Goal: Information Seeking & Learning: Check status

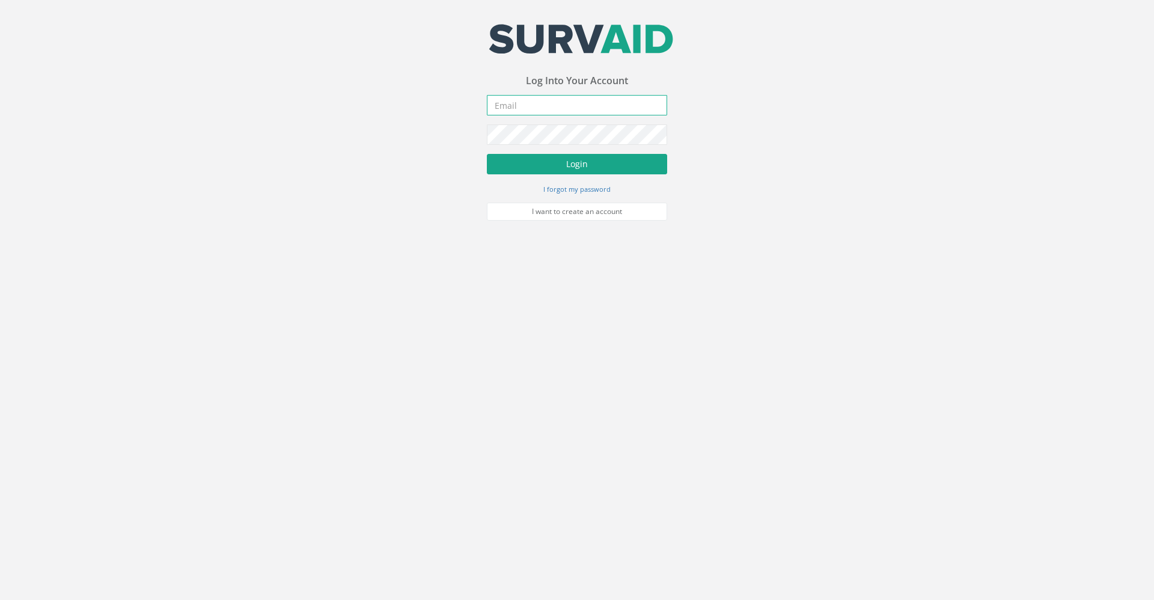
type input "[PERSON_NAME][EMAIL_ADDRESS][PERSON_NAME][DOMAIN_NAME]"
click at [528, 159] on button "Login" at bounding box center [577, 164] width 180 height 20
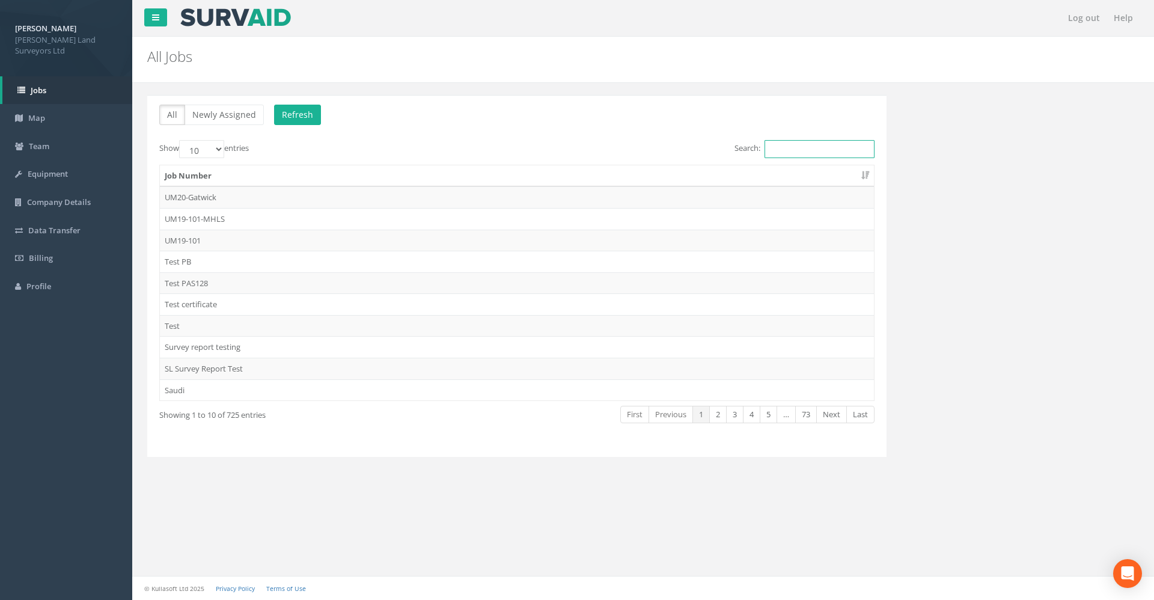
click at [776, 154] on input "Search:" at bounding box center [819, 149] width 110 height 18
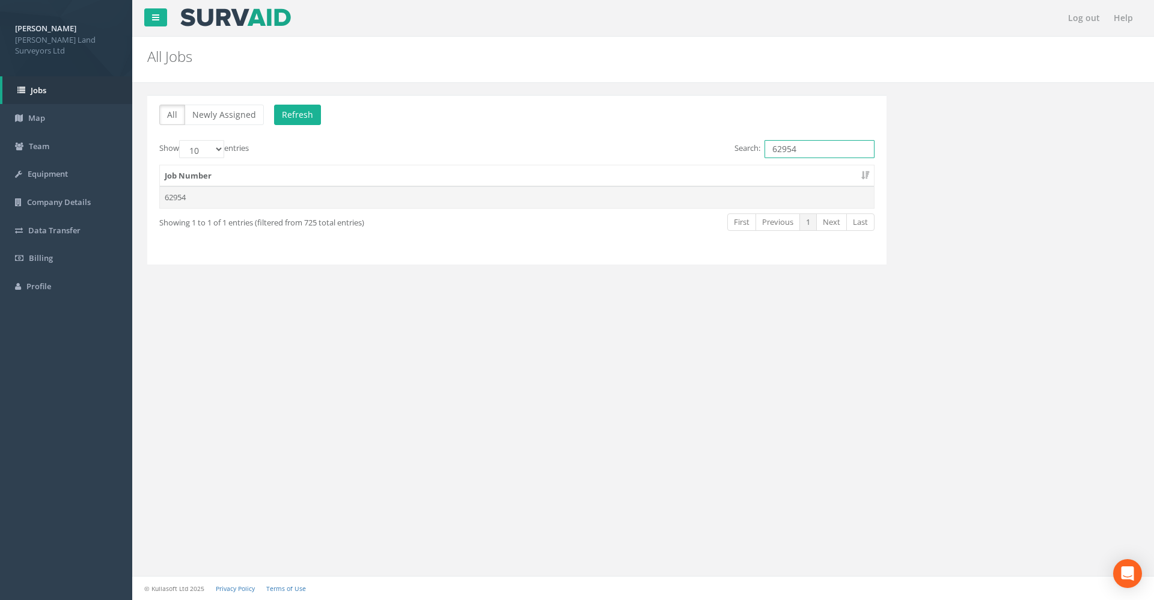
type input "62954"
click at [174, 197] on td "62954" at bounding box center [517, 197] width 714 height 22
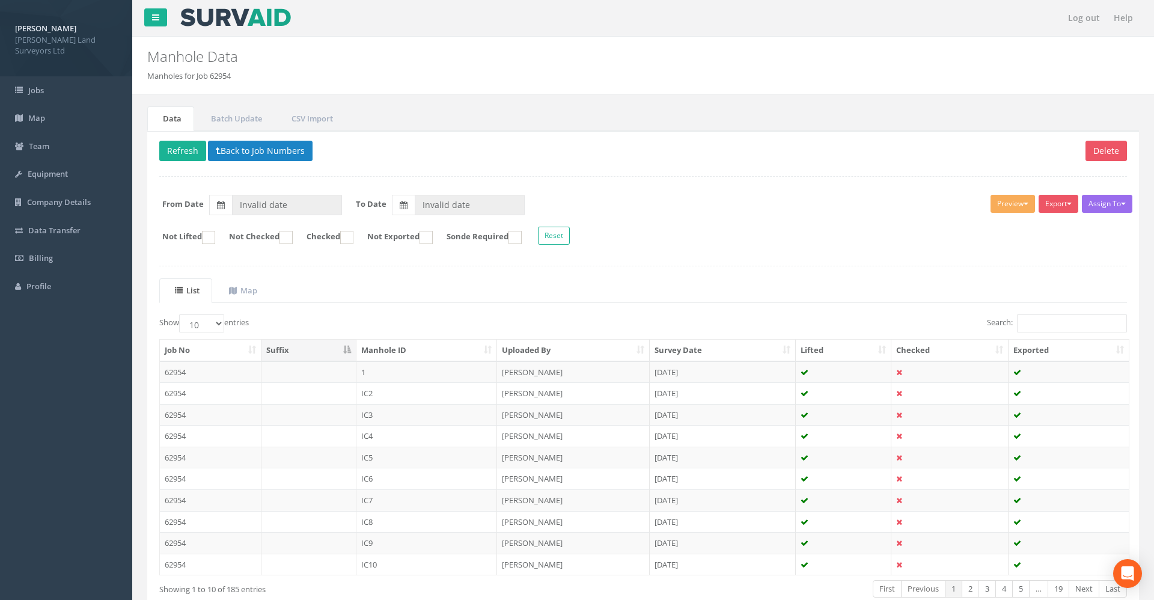
type input "[DATE]"
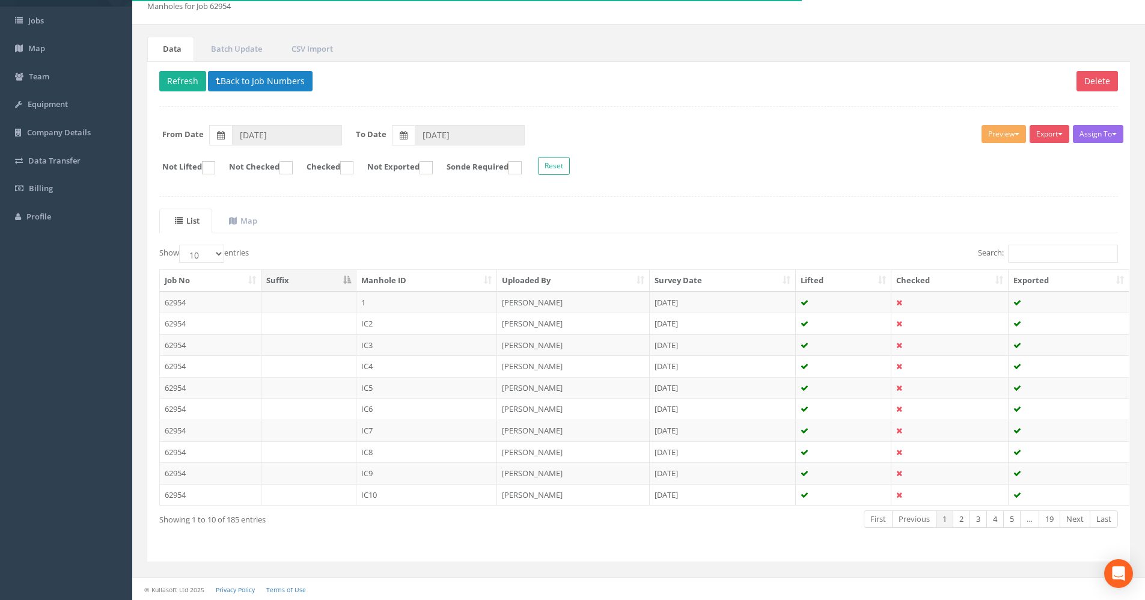
scroll to position [70, 0]
click at [540, 272] on th "Uploaded By" at bounding box center [573, 280] width 153 height 22
click at [551, 279] on th "Uploaded By" at bounding box center [573, 280] width 153 height 22
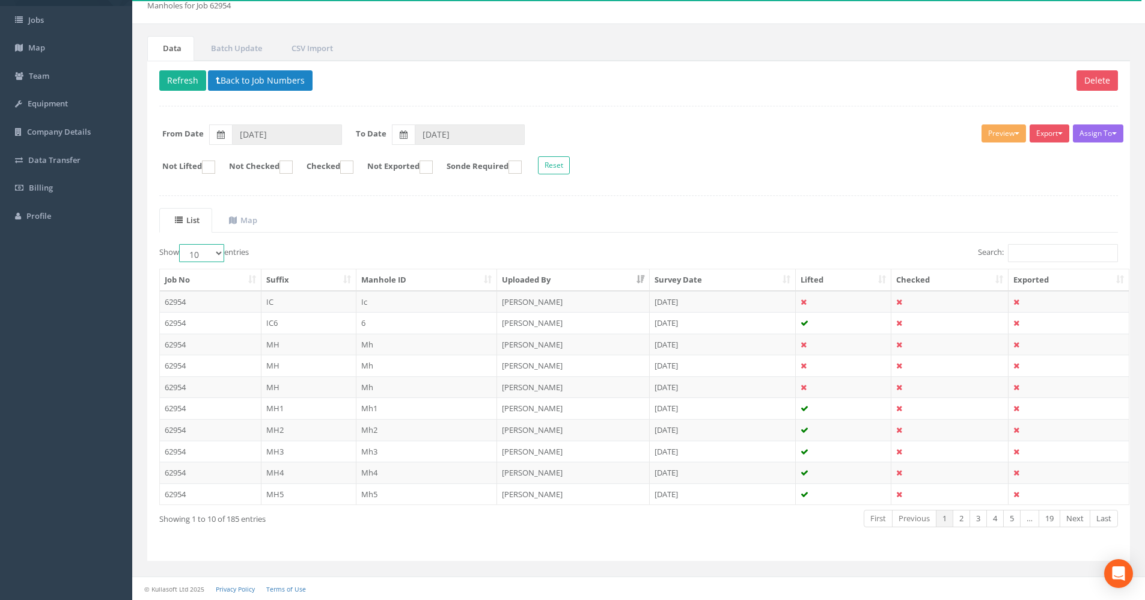
click at [216, 254] on select "10 25 50 100" at bounding box center [201, 253] width 45 height 18
select select "100"
click at [181, 244] on select "10 25 50 100" at bounding box center [201, 253] width 45 height 18
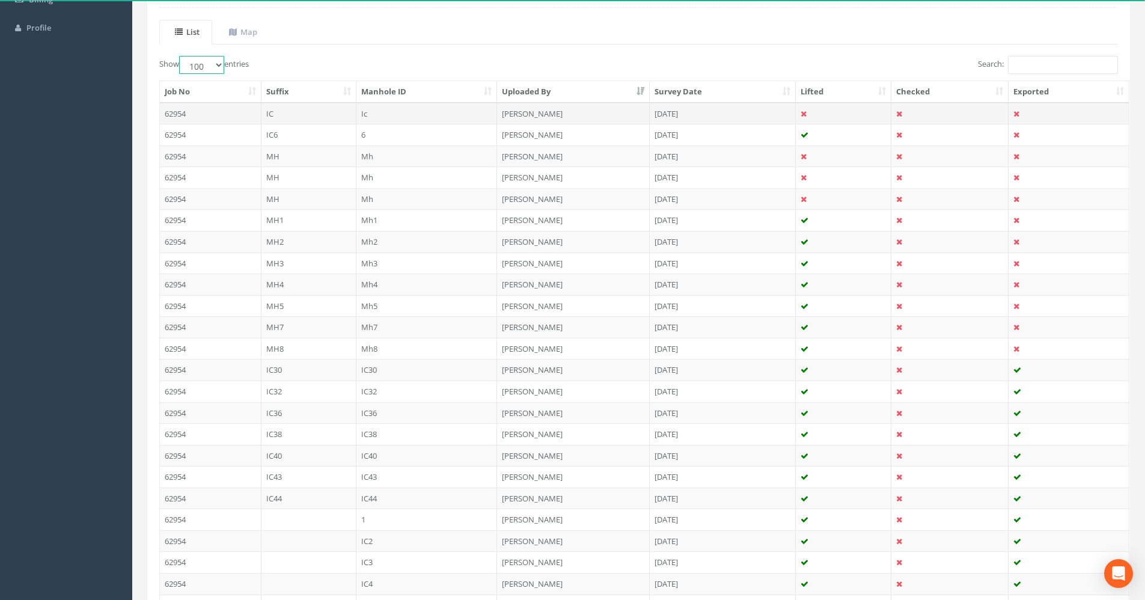
scroll to position [240, 0]
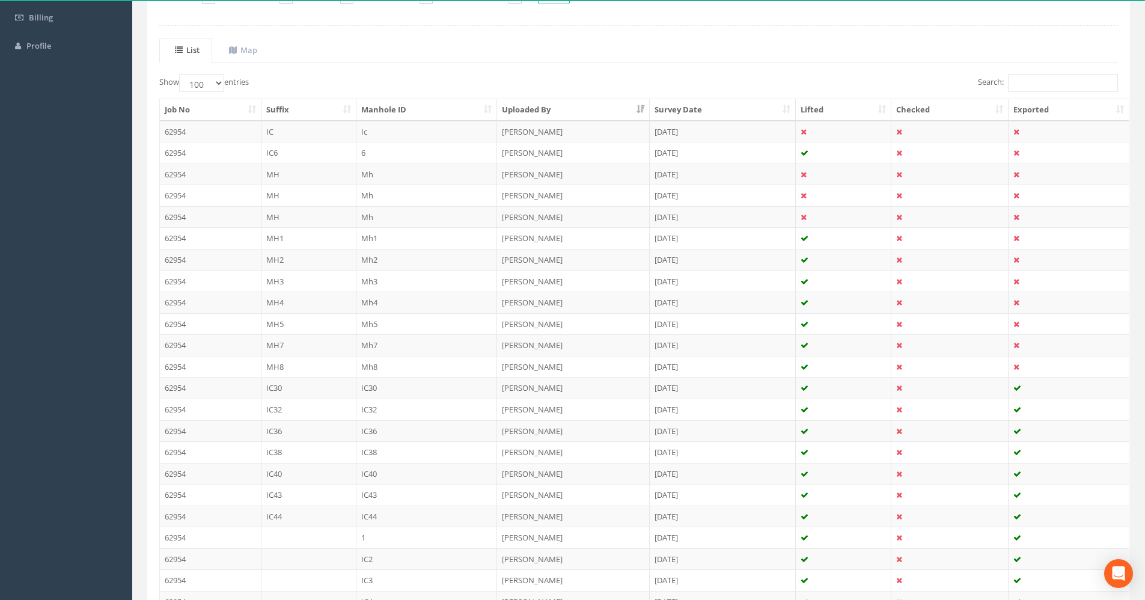
click at [684, 110] on th "Survey Date" at bounding box center [722, 110] width 146 height 22
click at [692, 111] on th "Survey Date" at bounding box center [722, 110] width 146 height 22
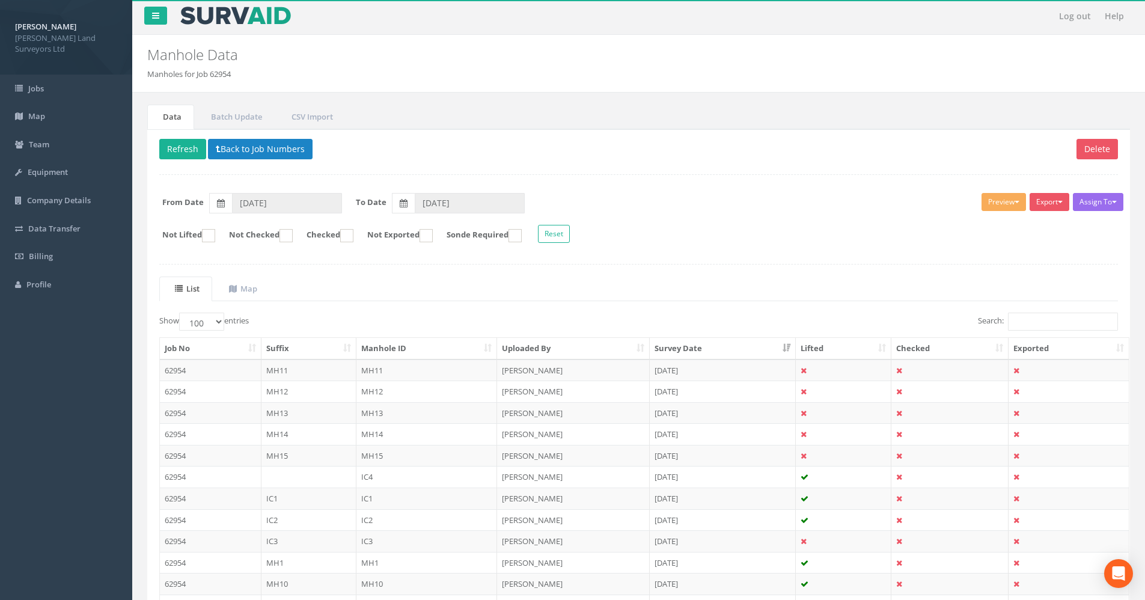
scroll to position [0, 0]
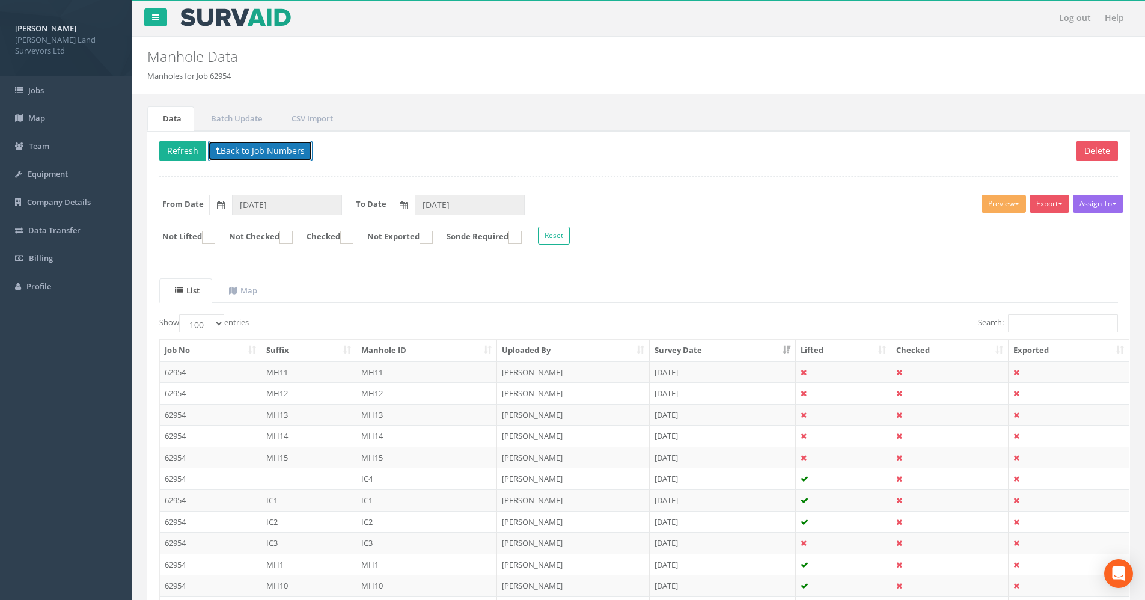
click at [235, 142] on button "Back to Job Numbers" at bounding box center [260, 151] width 105 height 20
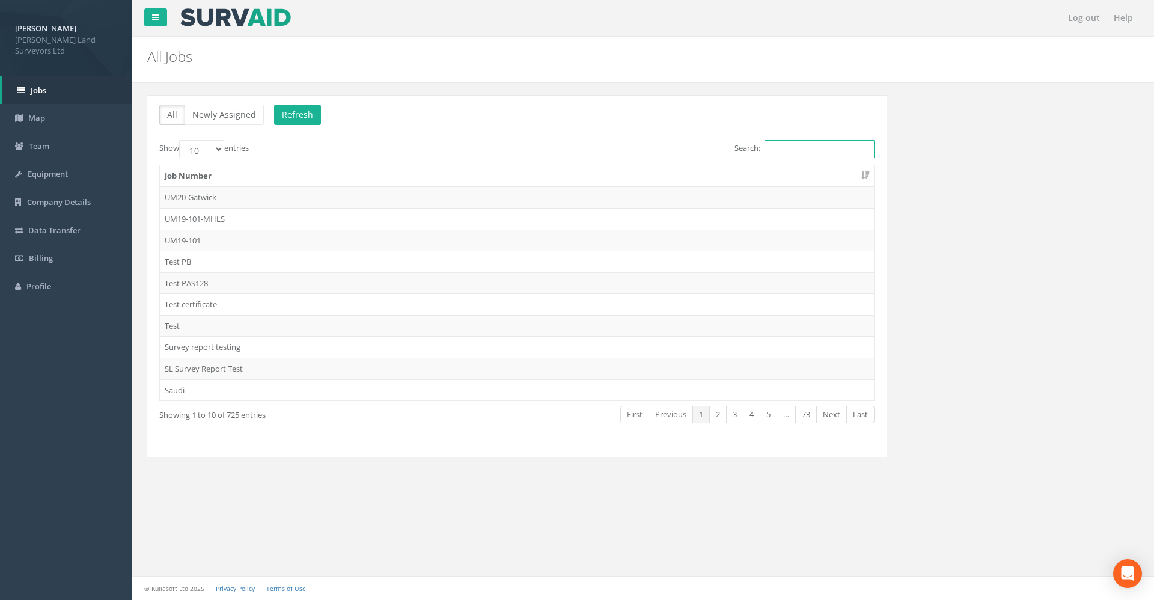
click at [794, 151] on input "Search:" at bounding box center [819, 149] width 110 height 18
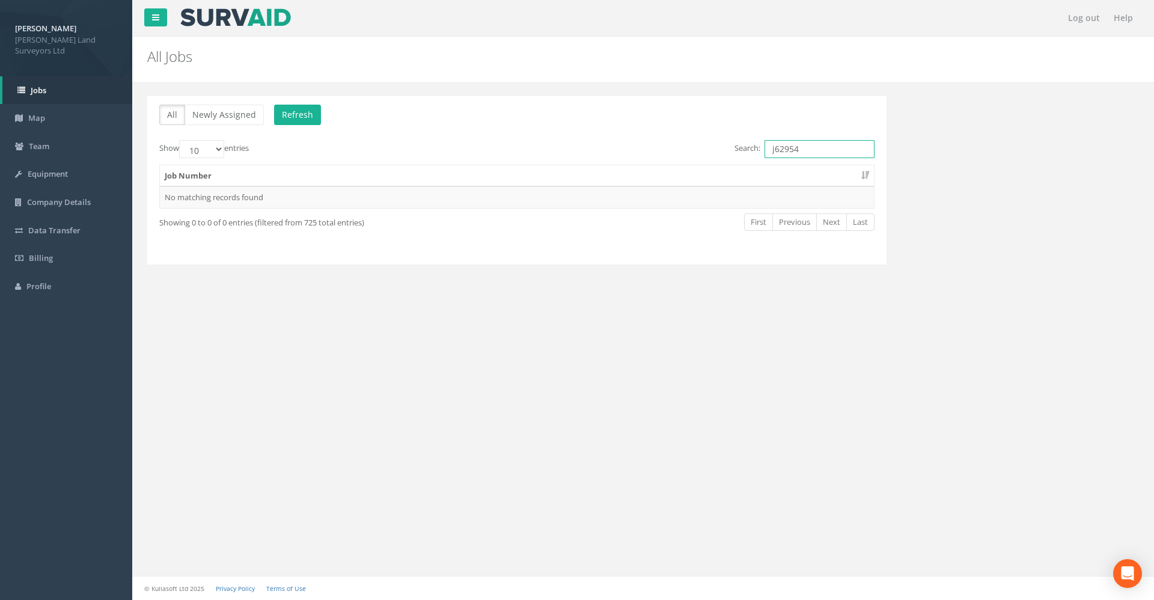
drag, startPoint x: 805, startPoint y: 145, endPoint x: 755, endPoint y: 153, distance: 50.4
click at [755, 153] on label "Search: j62954" at bounding box center [804, 149] width 140 height 18
type input "62954"
drag, startPoint x: 239, startPoint y: 201, endPoint x: 252, endPoint y: 203, distance: 13.4
click at [238, 201] on td "62954" at bounding box center [517, 197] width 714 height 22
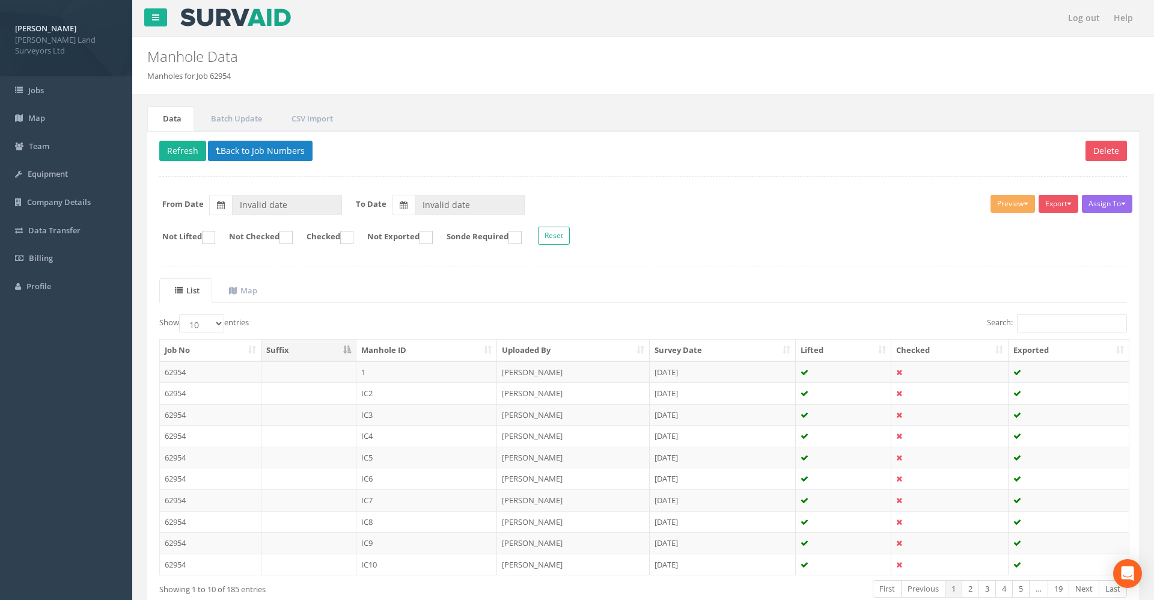
type input "[DATE]"
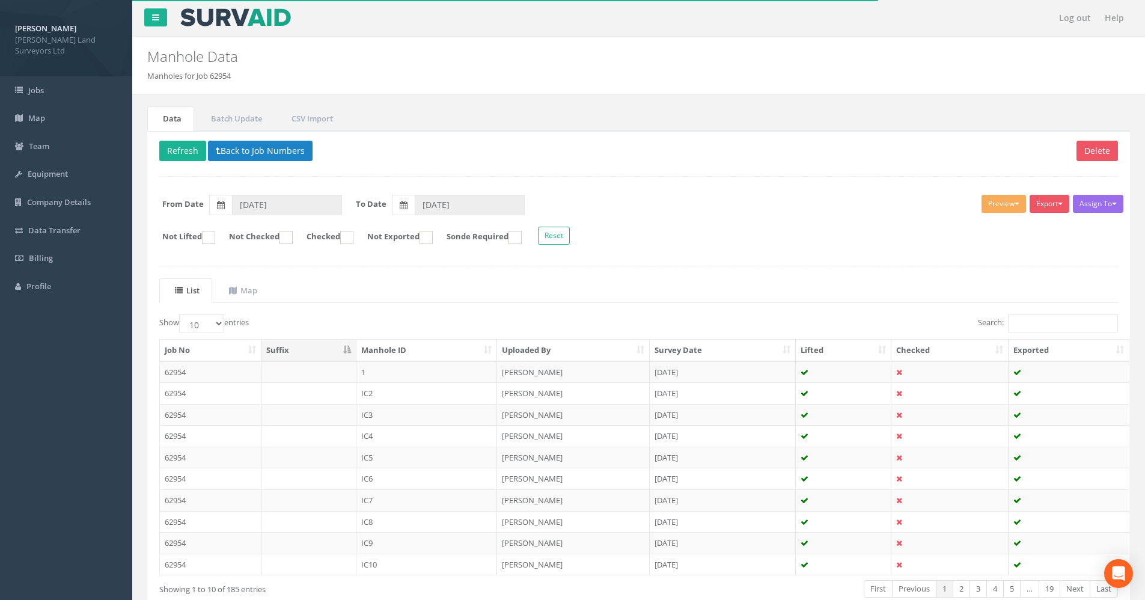
click at [682, 351] on th "Survey Date" at bounding box center [722, 350] width 146 height 22
click at [696, 353] on th "Survey Date" at bounding box center [722, 350] width 146 height 22
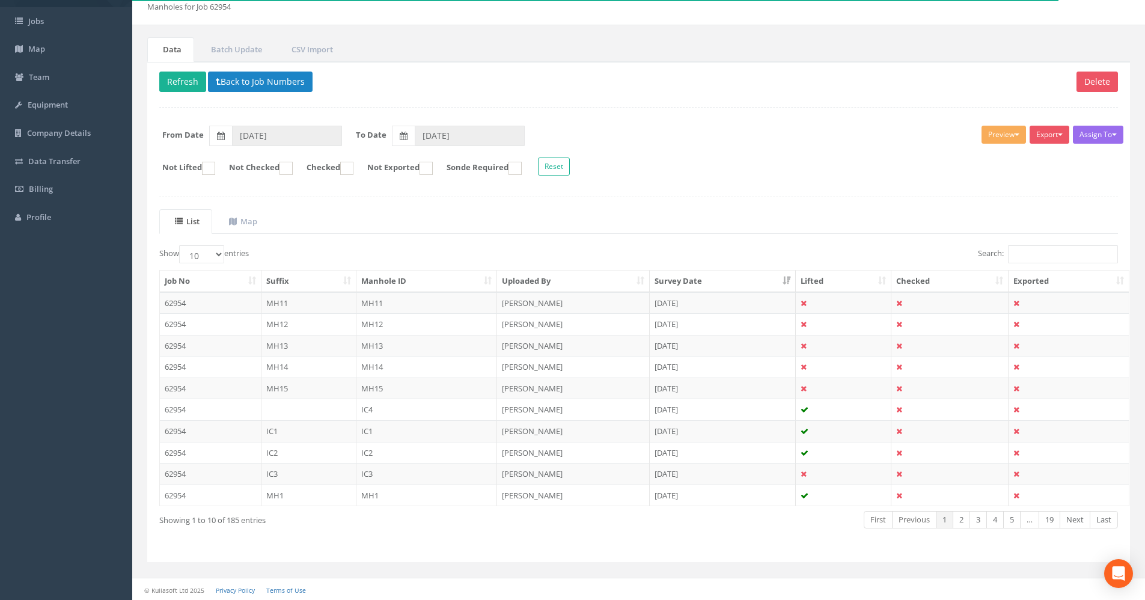
scroll to position [70, 0]
click at [199, 251] on select "10 25 50 100" at bounding box center [201, 253] width 45 height 18
select select "100"
click at [181, 244] on select "10 25 50 100" at bounding box center [201, 253] width 45 height 18
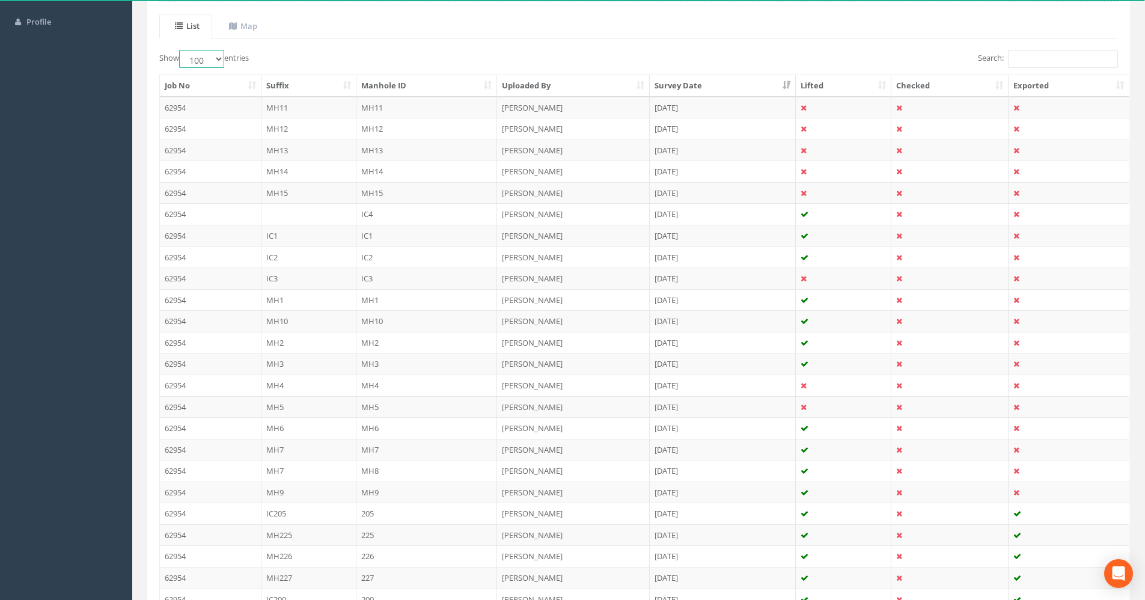
scroll to position [251, 0]
